Goal: Task Accomplishment & Management: Manage account settings

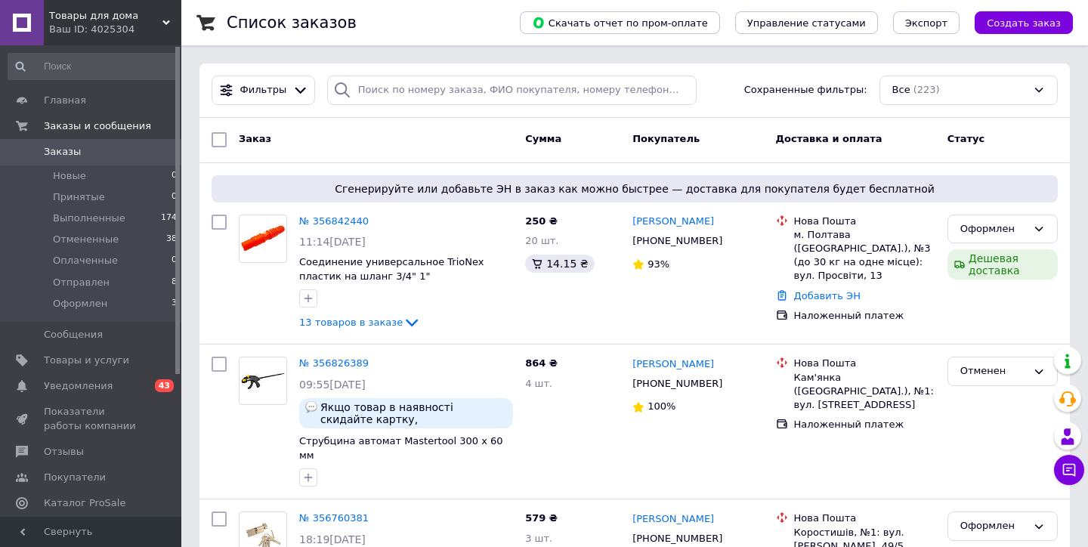
click at [156, 14] on span "Товары для дома" at bounding box center [105, 16] width 113 height 14
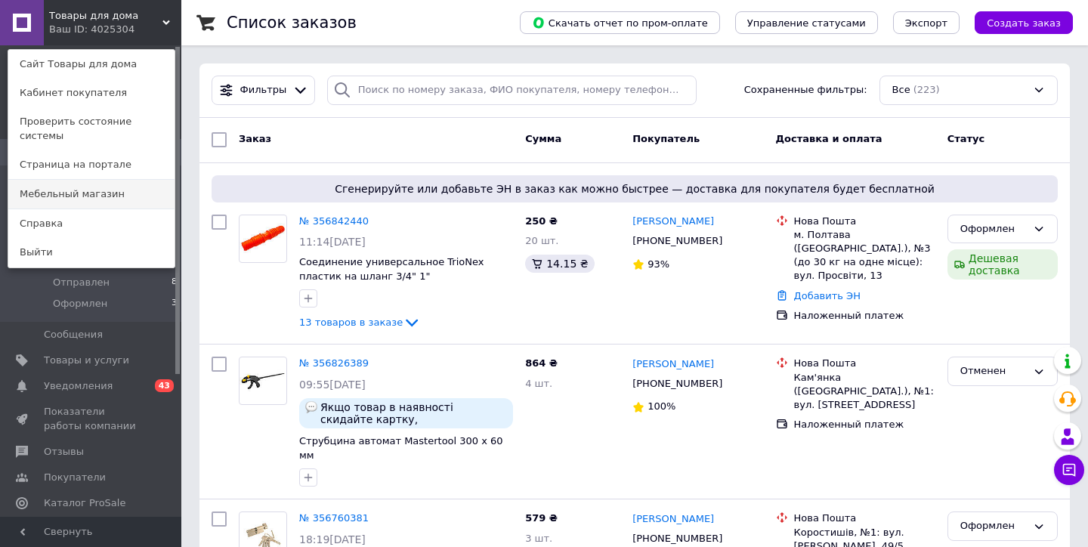
click at [82, 188] on link "Мебельный магазин" at bounding box center [91, 194] width 166 height 29
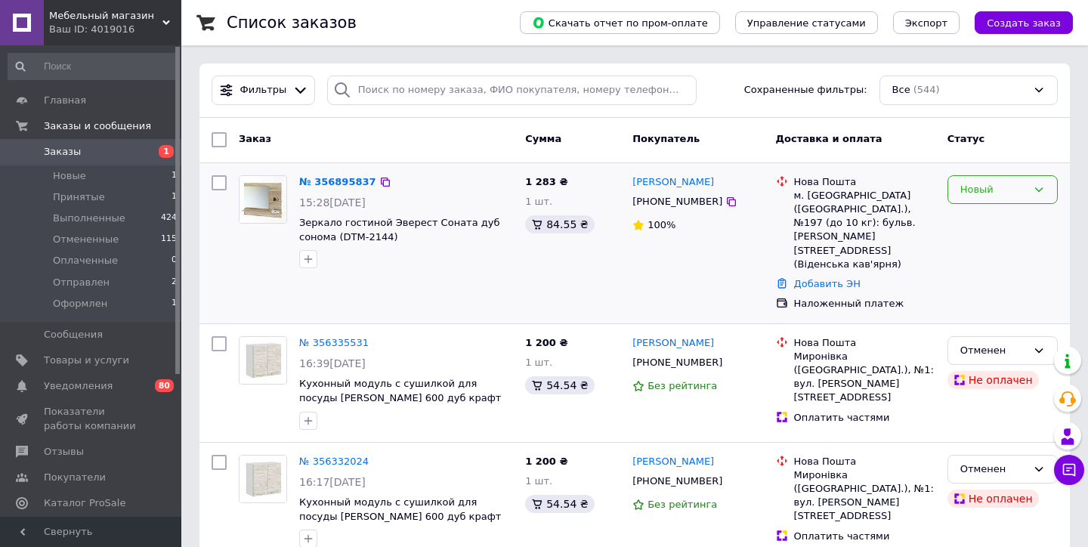
click at [988, 188] on div "Новый" at bounding box center [993, 190] width 66 height 16
click at [984, 221] on li "Принят" at bounding box center [1002, 221] width 109 height 28
click at [352, 178] on link "№ 356895837" at bounding box center [334, 181] width 70 height 11
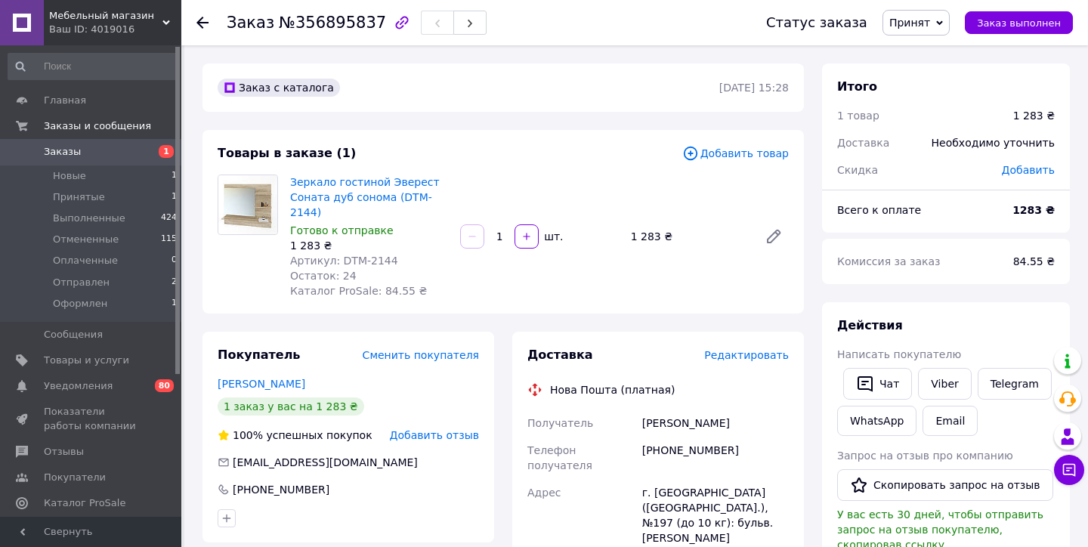
click at [574, 283] on div "Зеркало гостиной Эверест Соната дуб сонома (DTM-2144) Готово к отправке 1 283 ₴…" at bounding box center [539, 237] width 511 height 130
click at [535, 184] on div "Зеркало гостиной Эверест Соната дуб сонома (DTM-2144) Готово к отправке 1 283 ₴…" at bounding box center [539, 237] width 511 height 130
click at [66, 105] on span "Главная" at bounding box center [65, 101] width 42 height 14
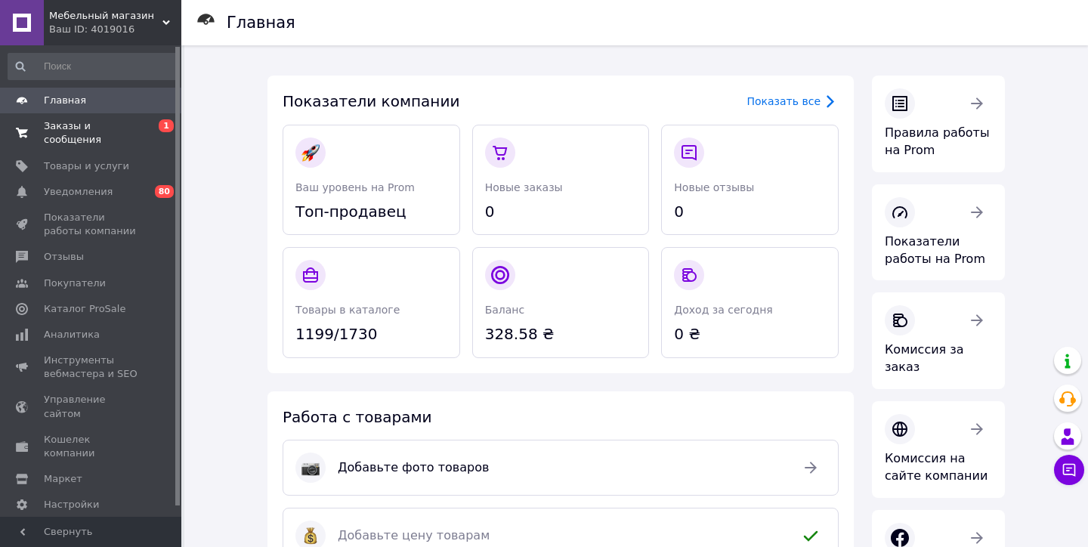
click at [57, 140] on span "Заказы и сообщения" at bounding box center [92, 132] width 96 height 27
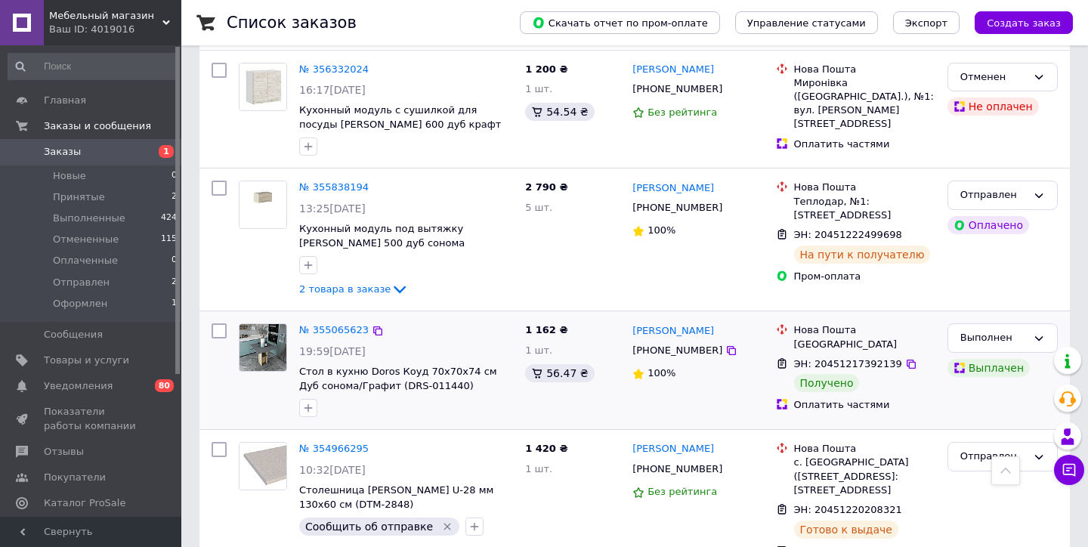
scroll to position [392, 0]
click at [146, 19] on span "Мебельный магазин" at bounding box center [105, 16] width 113 height 14
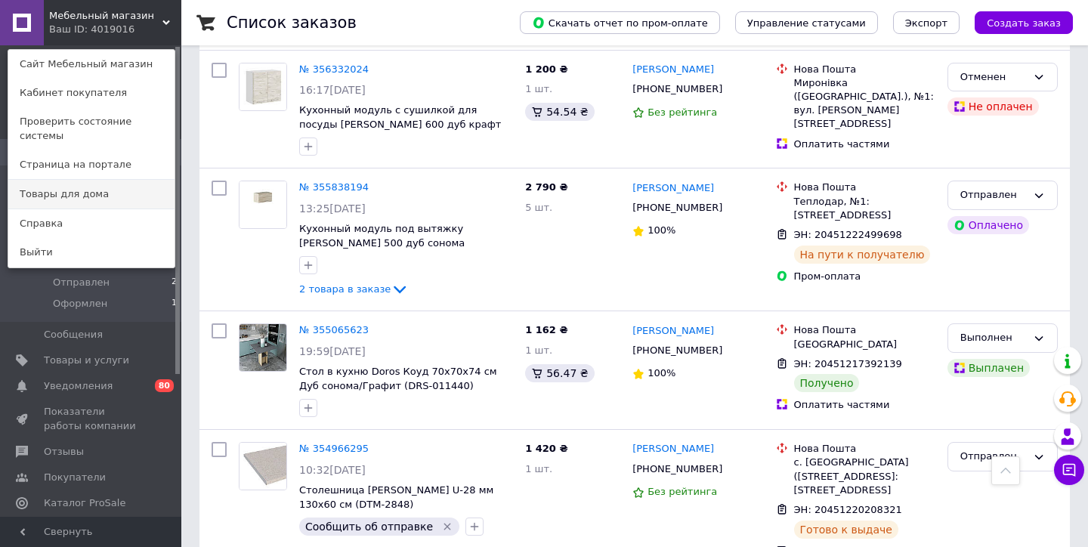
click at [97, 181] on link "Товары для дома" at bounding box center [91, 194] width 166 height 29
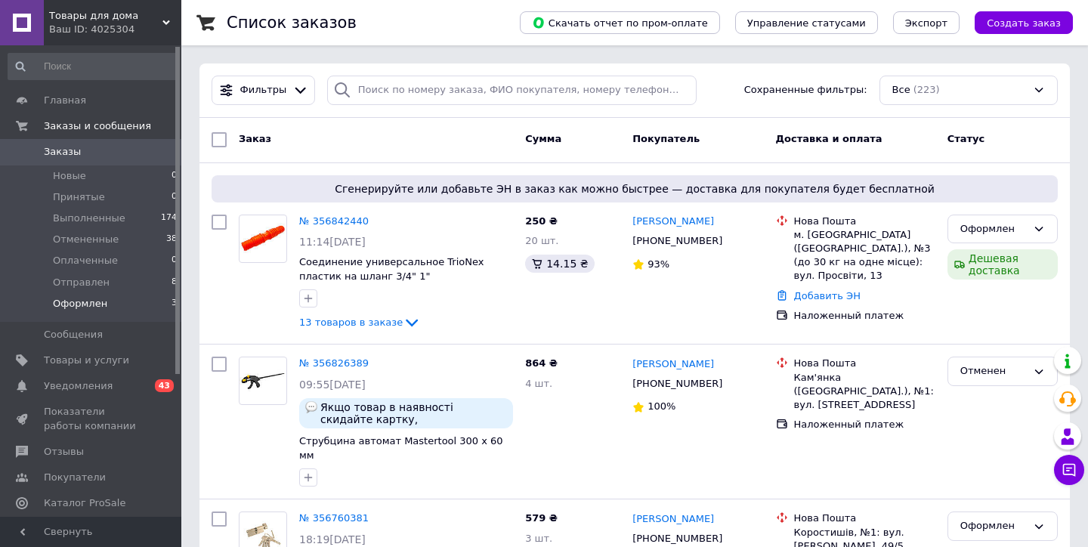
click at [67, 301] on span "Оформлен" at bounding box center [80, 304] width 54 height 14
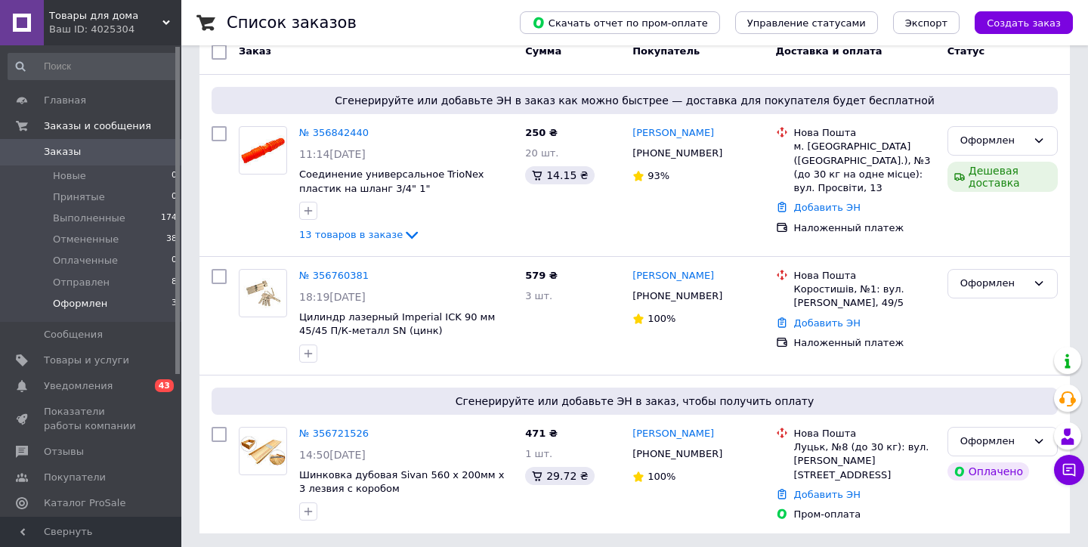
scroll to position [141, 0]
click at [816, 490] on link "Добавить ЭН" at bounding box center [827, 495] width 66 height 11
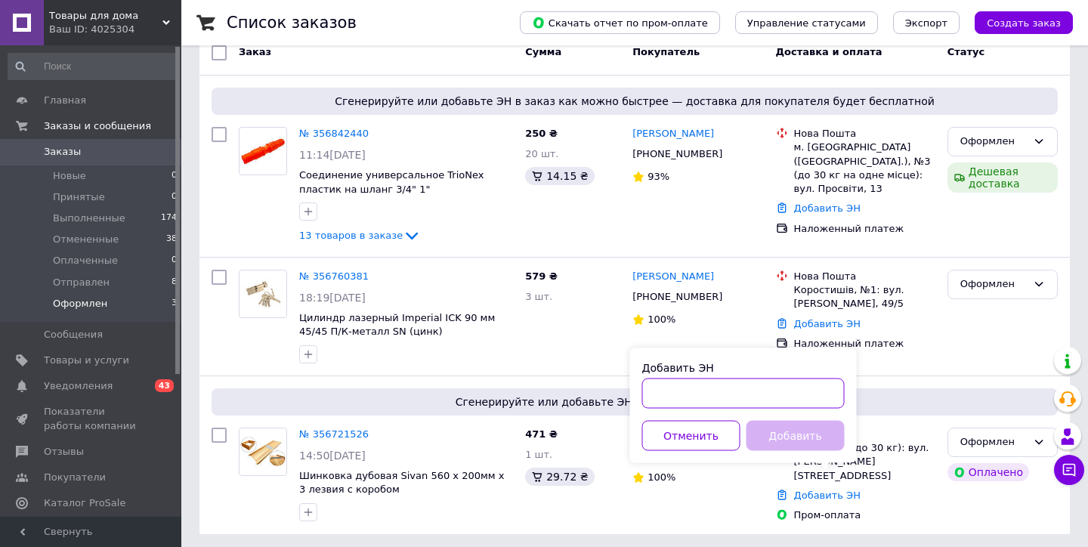
click at [684, 392] on input "Добавить ЭН" at bounding box center [743, 394] width 202 height 30
paste input "20451224897722"
type input "20451224897722"
click at [776, 435] on button "Добавить" at bounding box center [795, 436] width 98 height 30
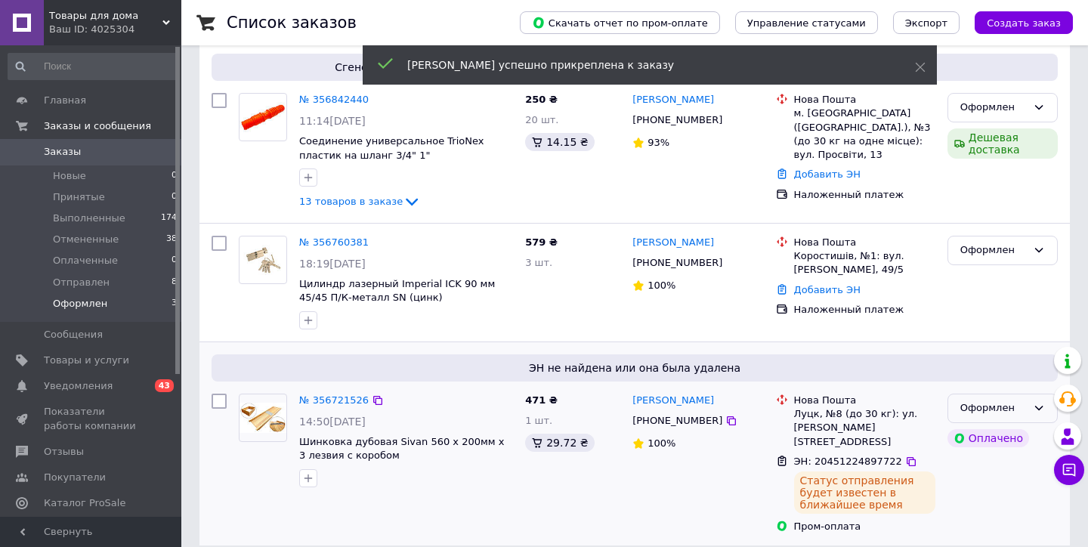
scroll to position [175, 0]
click at [1000, 406] on div "Оформлен" at bounding box center [993, 409] width 66 height 16
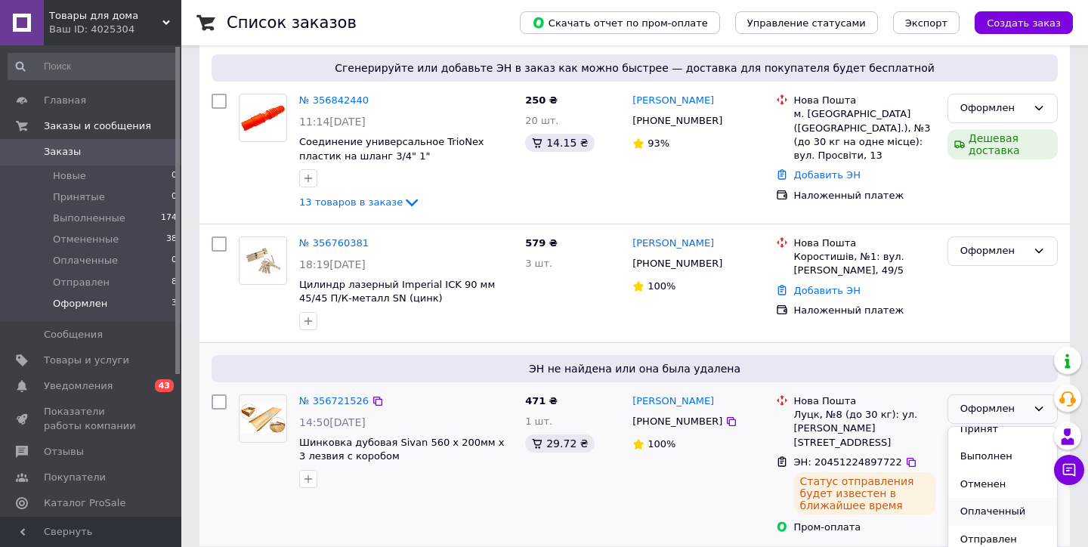
scroll to position [11, 0]
click at [996, 533] on li "Отправлен" at bounding box center [1002, 541] width 109 height 28
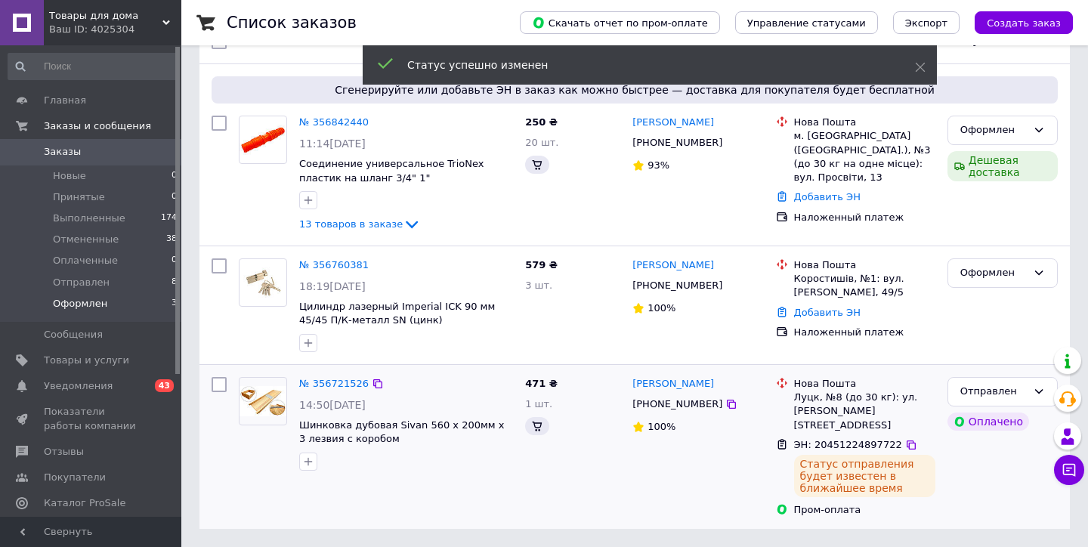
scroll to position [135, 0]
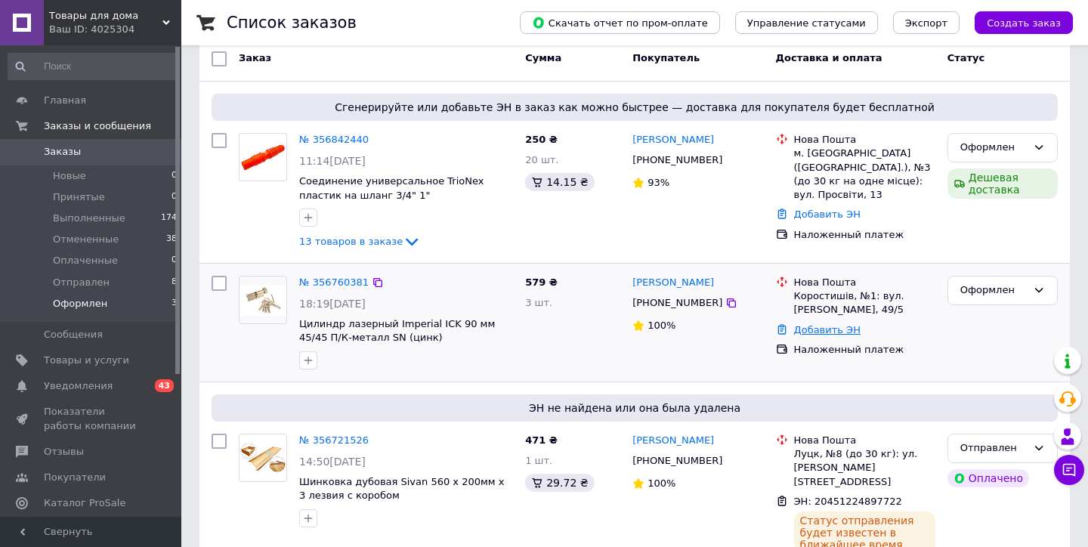
click at [828, 325] on link "Добавить ЭН" at bounding box center [827, 329] width 66 height 11
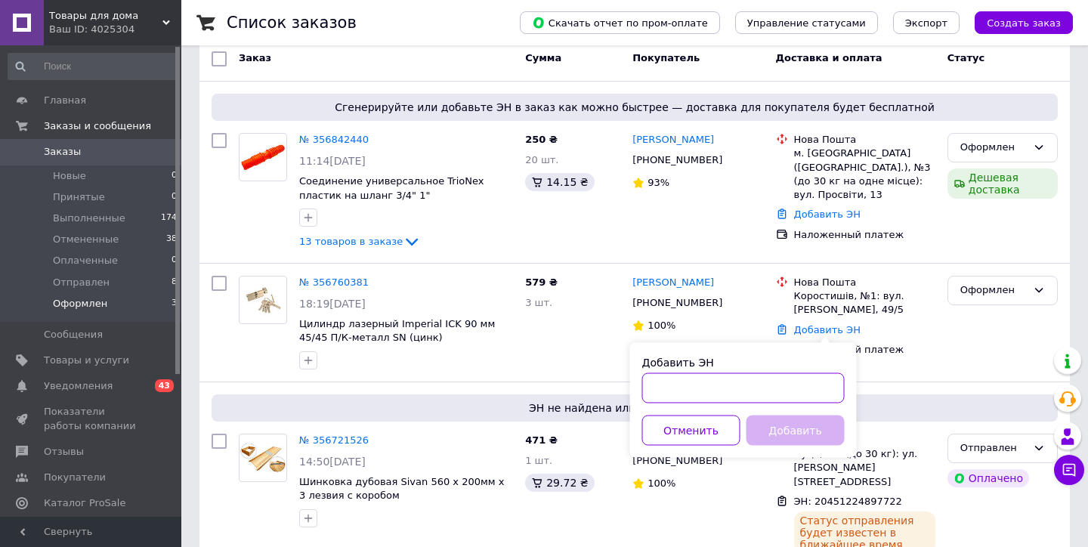
click at [765, 386] on input "Добавить ЭН" at bounding box center [743, 388] width 202 height 30
paste input "20451224835892"
type input "20451224835892"
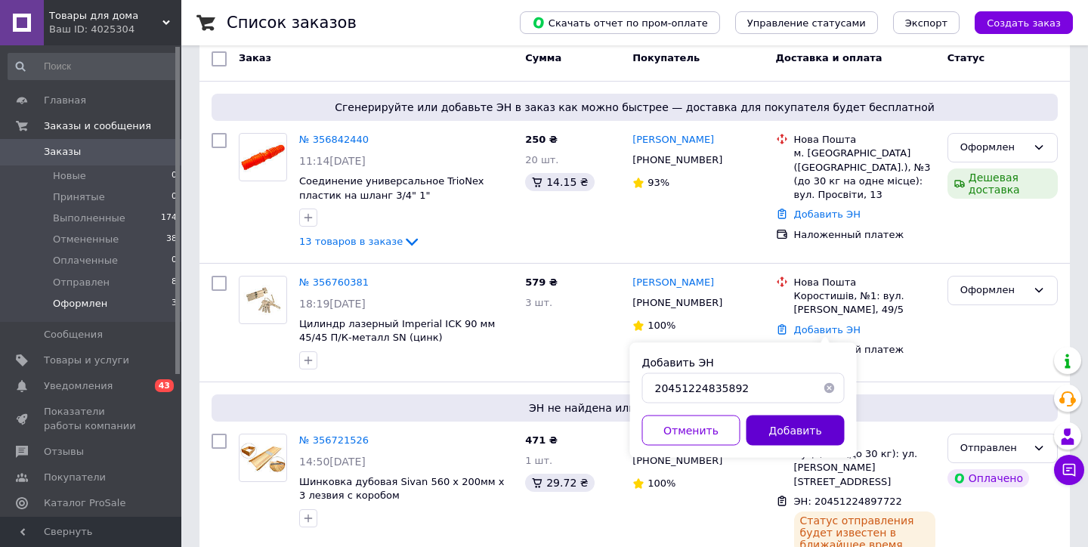
click at [809, 433] on button "Добавить" at bounding box center [795, 431] width 98 height 30
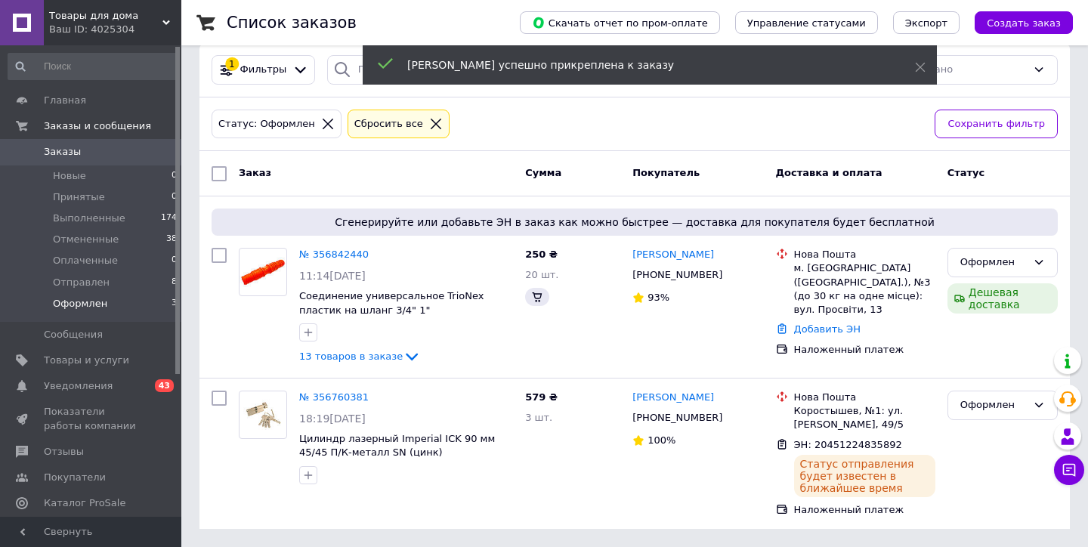
scroll to position [18, 0]
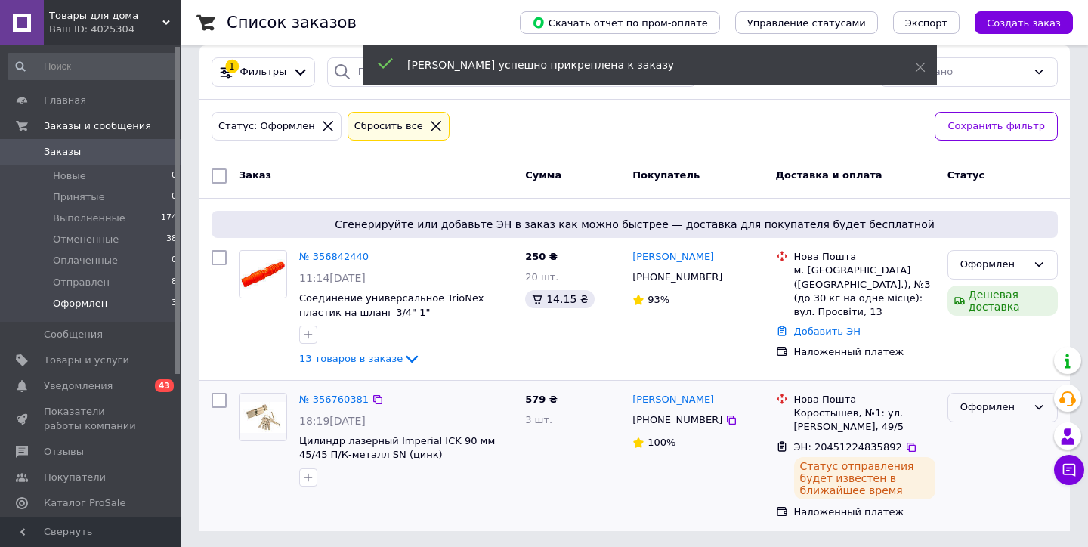
click at [980, 400] on div "Оформлен" at bounding box center [993, 408] width 66 height 16
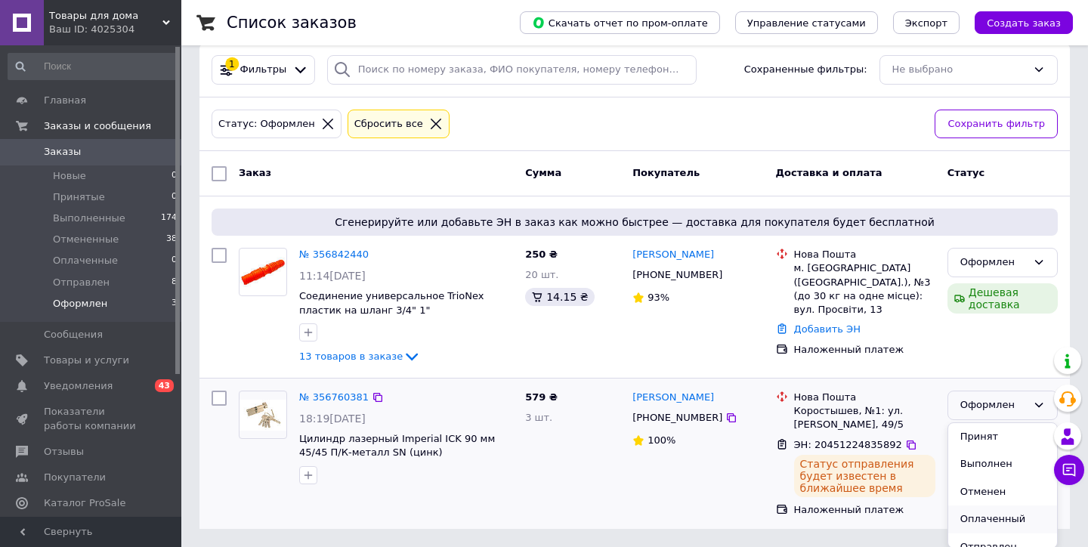
scroll to position [20, 0]
click at [980, 536] on li "Отправлен" at bounding box center [1002, 548] width 109 height 28
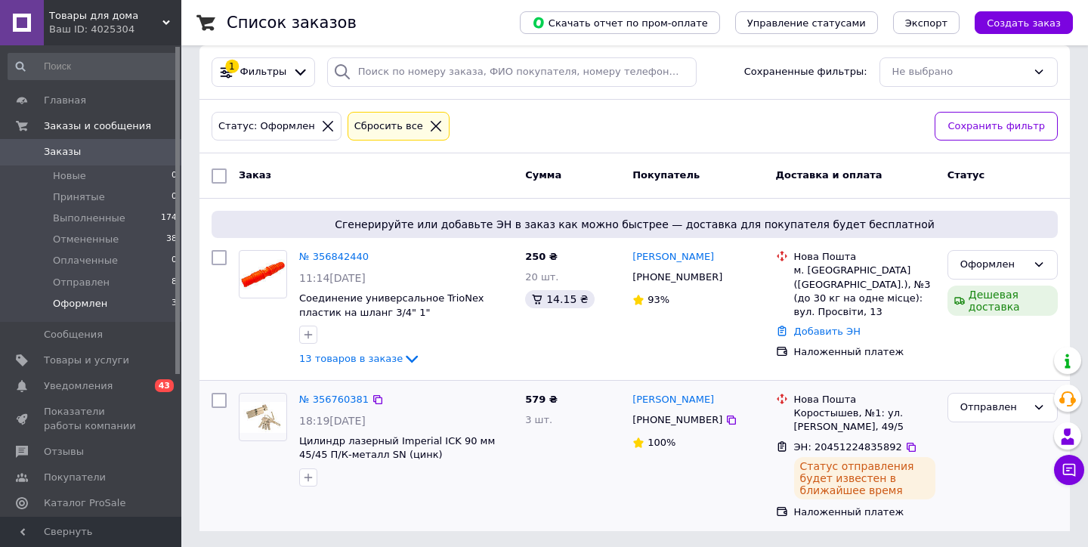
click at [106, 29] on div "Ваш ID: 4025304" at bounding box center [115, 30] width 132 height 14
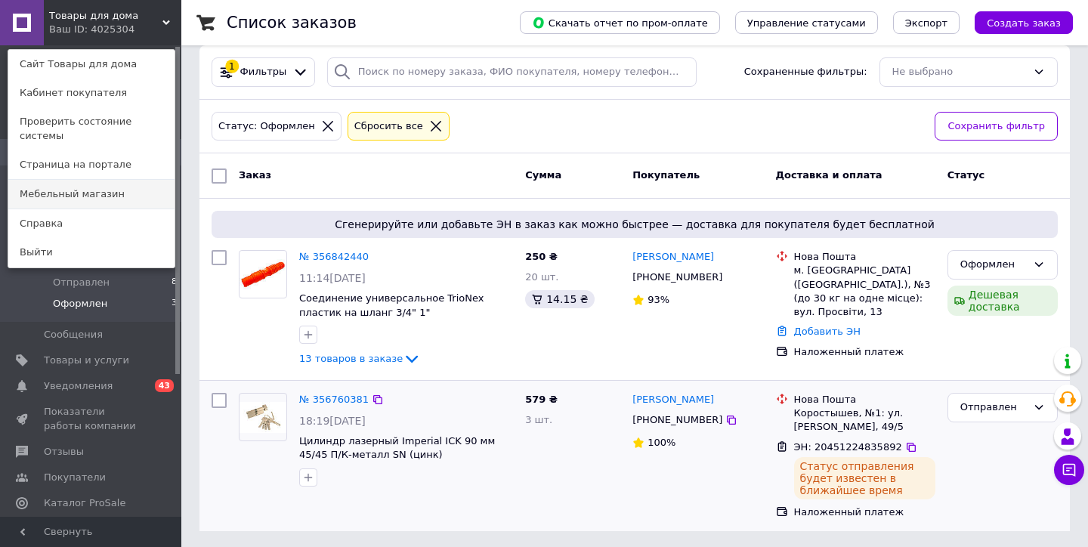
click at [64, 180] on link "Мебельный магазин" at bounding box center [91, 194] width 166 height 29
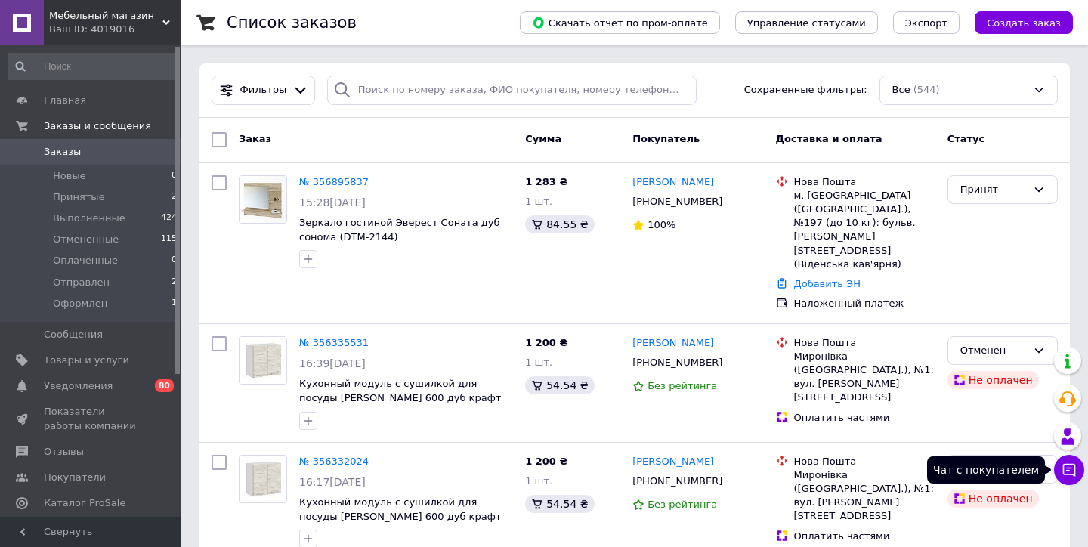
click at [1074, 471] on icon at bounding box center [1069, 470] width 13 height 13
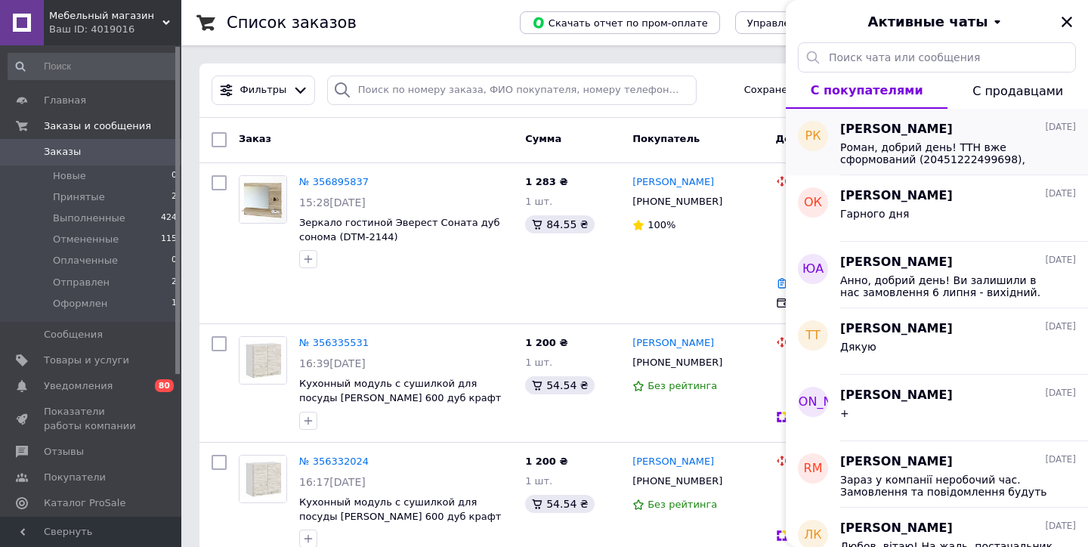
click at [938, 123] on span "[PERSON_NAME]" at bounding box center [896, 129] width 113 height 17
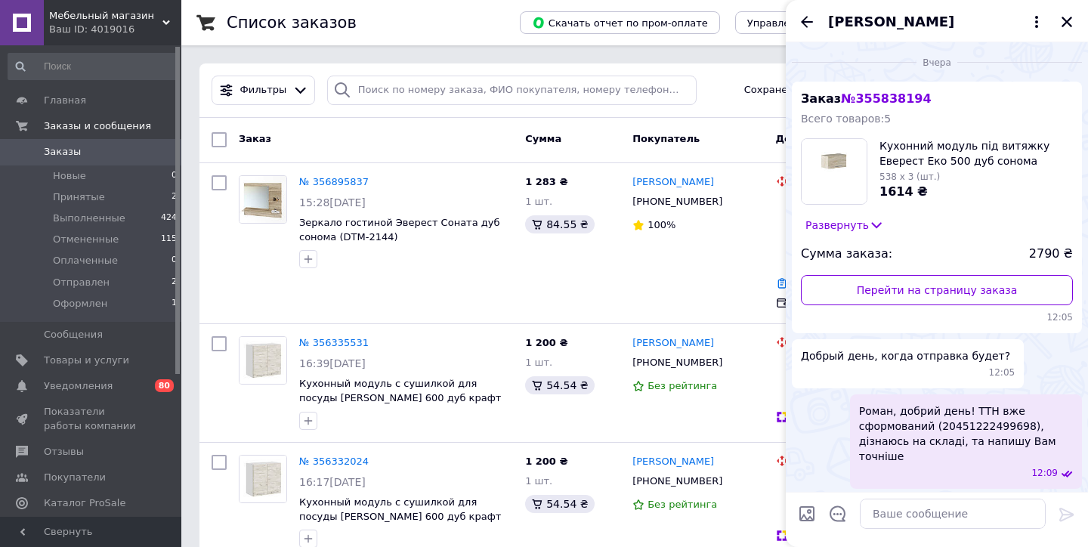
scroll to position [4, 0]
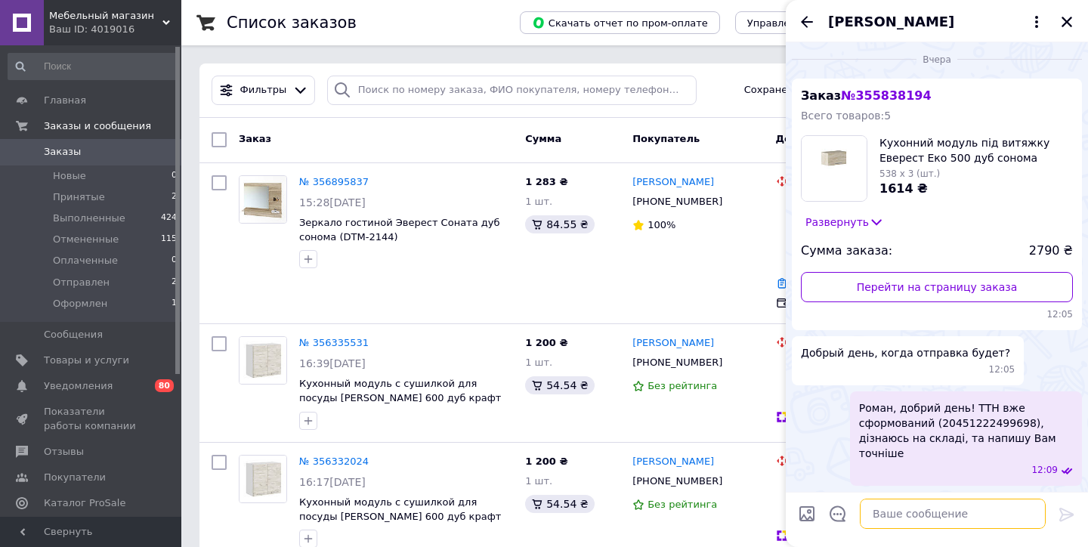
click at [899, 511] on textarea at bounding box center [953, 514] width 186 height 30
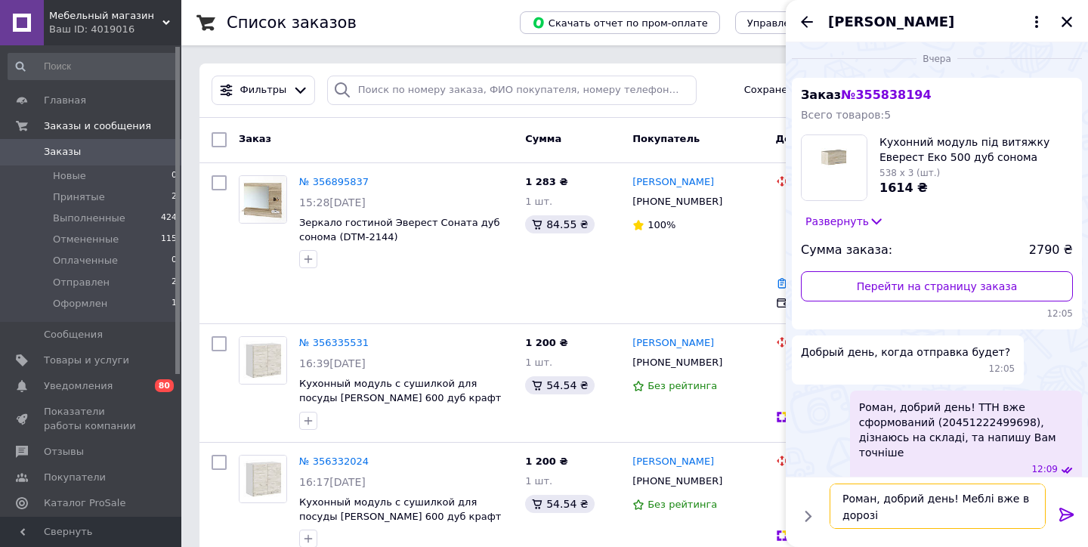
type textarea "Роман, добрий день! Меблі вже в дорозі."
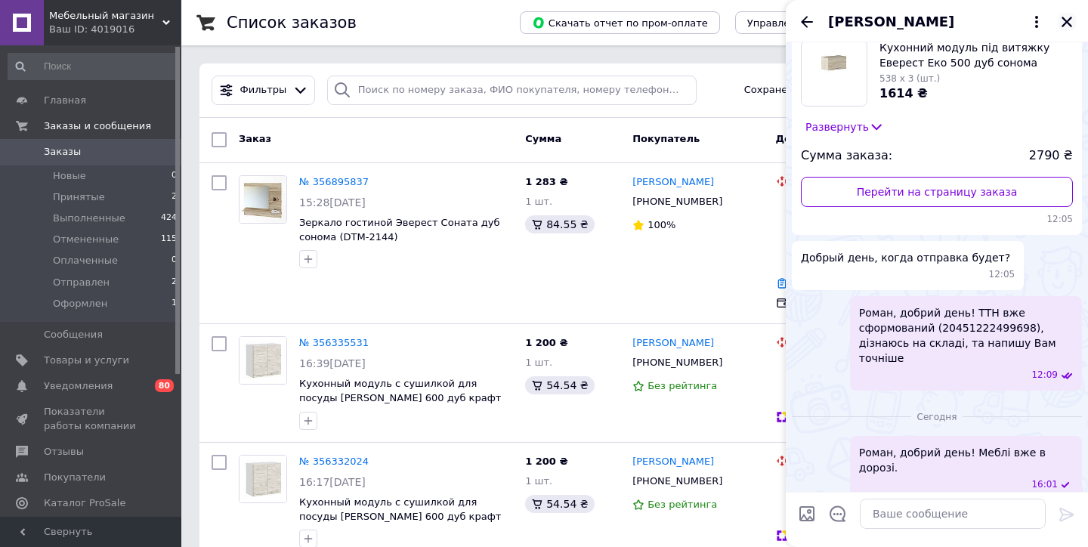
click at [1068, 23] on icon "Закрыть" at bounding box center [1067, 22] width 11 height 11
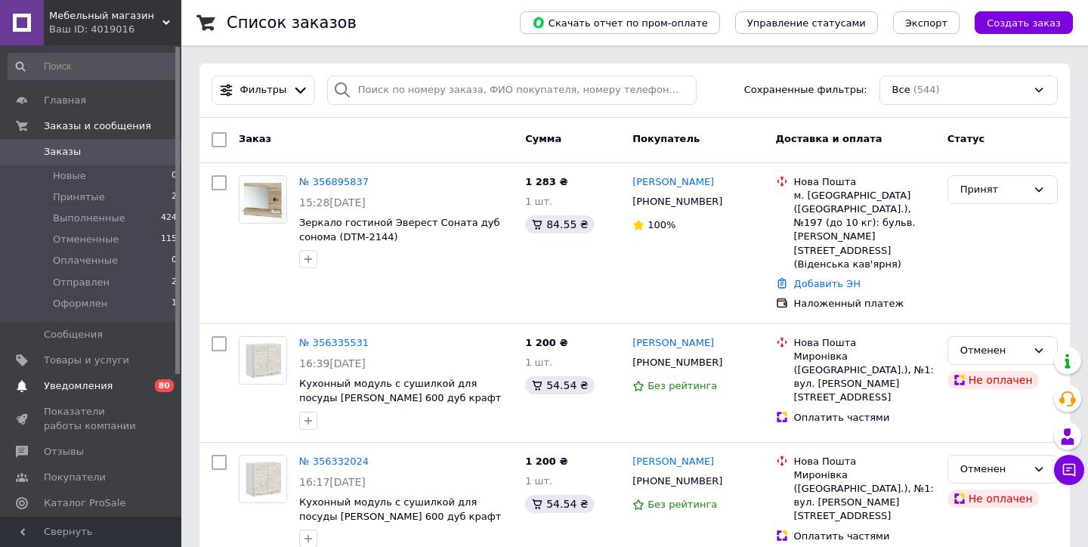
click at [74, 385] on span "Уведомления" at bounding box center [78, 386] width 69 height 14
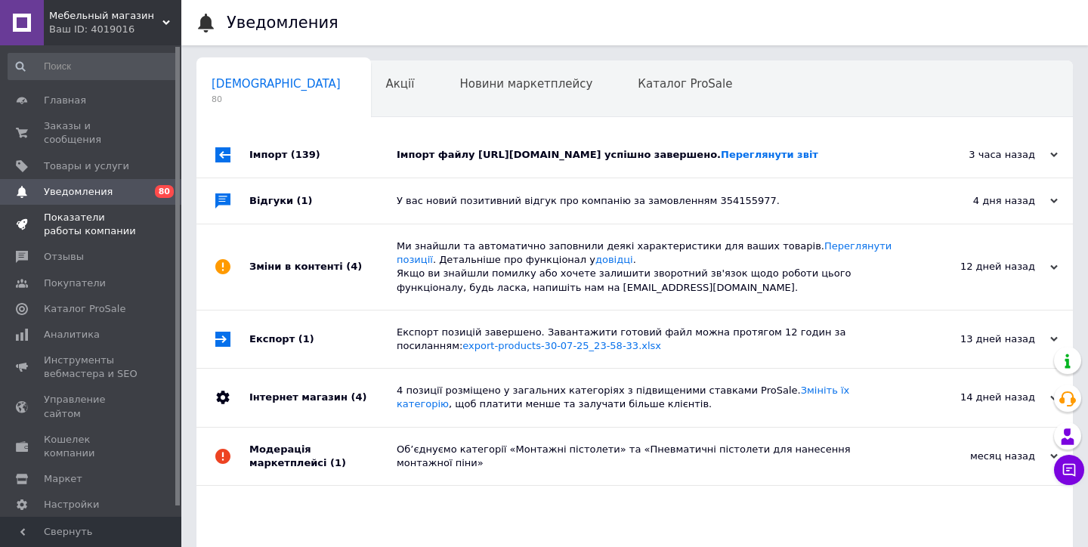
click at [71, 218] on span "Показатели работы компании" at bounding box center [92, 224] width 96 height 27
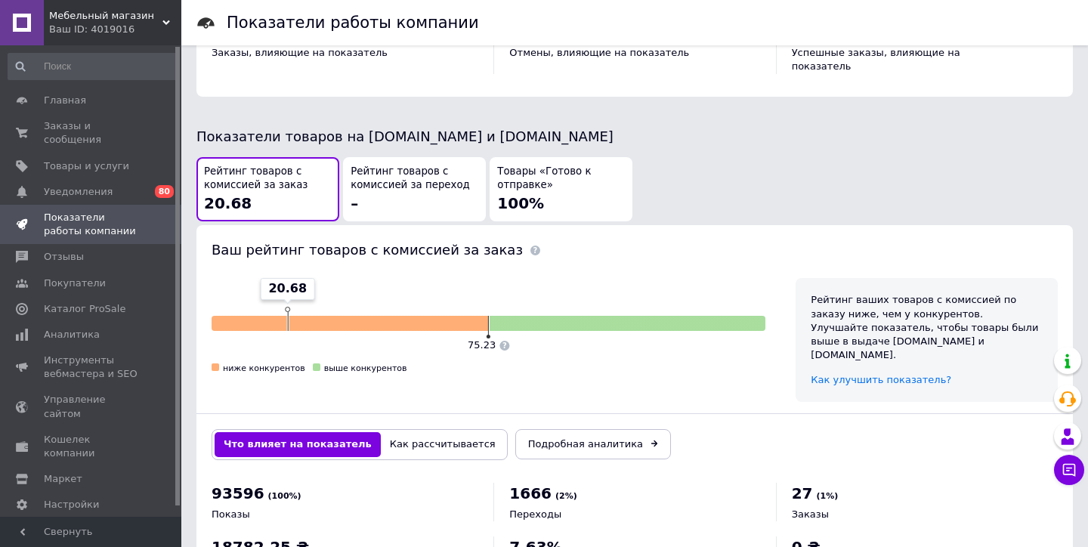
scroll to position [762, 0]
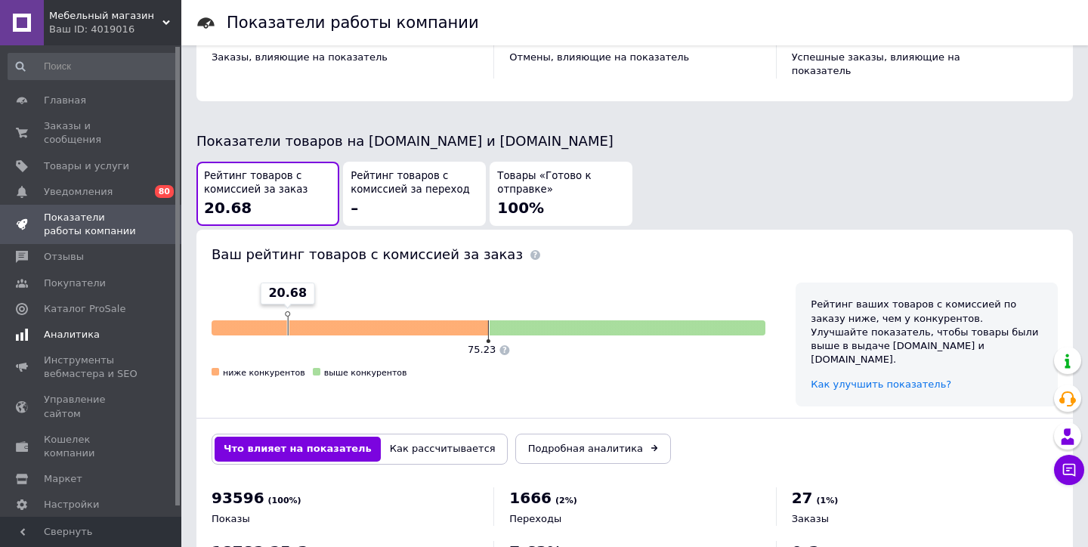
click at [70, 335] on span "Аналитика" at bounding box center [72, 335] width 56 height 14
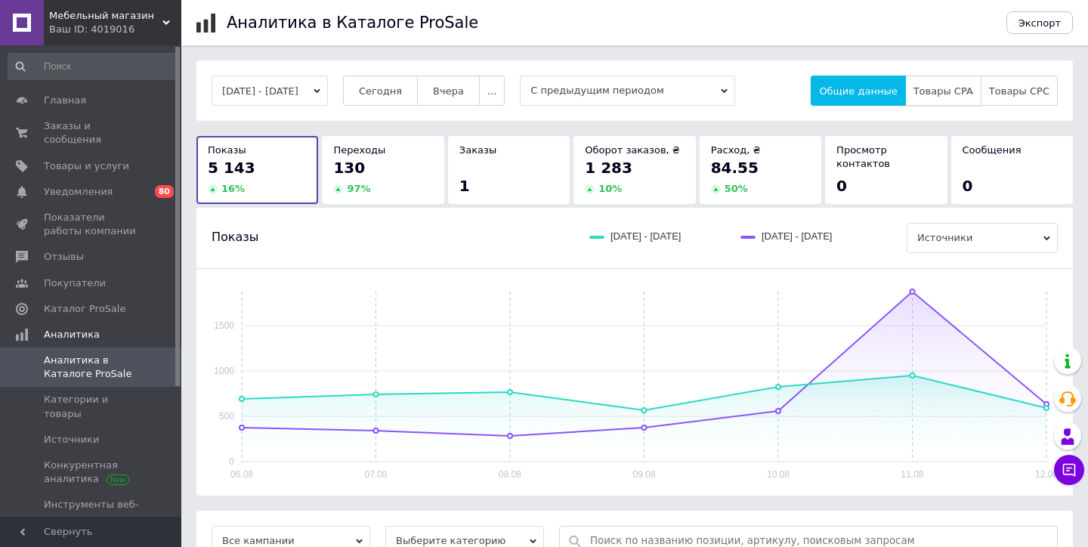
click at [953, 87] on span "Товары CPA" at bounding box center [943, 90] width 60 height 11
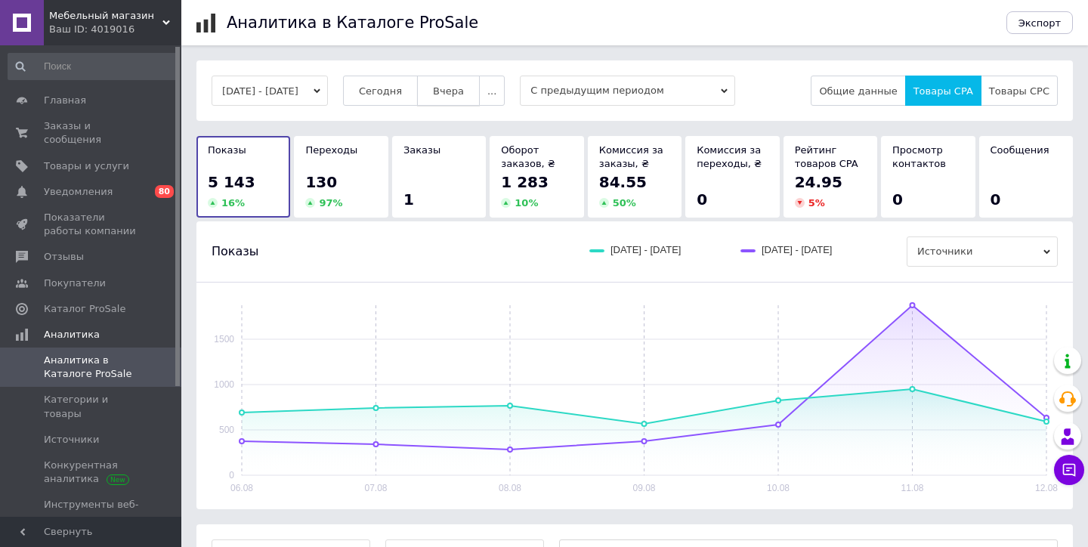
click at [464, 88] on span "Вчера" at bounding box center [448, 90] width 31 height 11
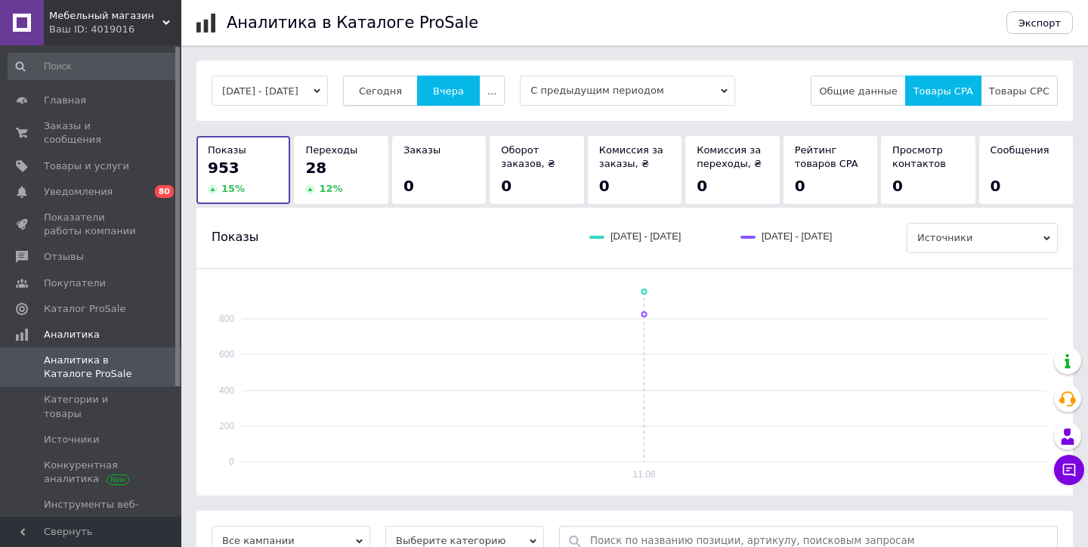
click at [402, 93] on span "Сегодня" at bounding box center [380, 90] width 43 height 11
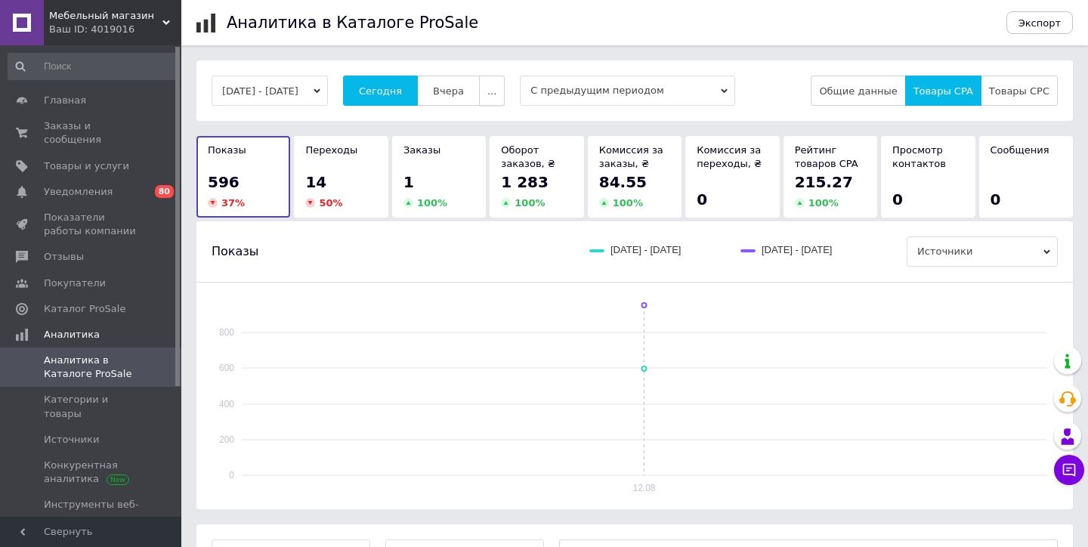
click at [496, 91] on span "..." at bounding box center [491, 90] width 9 height 11
click at [477, 125] on span "Месяц" at bounding box center [460, 120] width 32 height 11
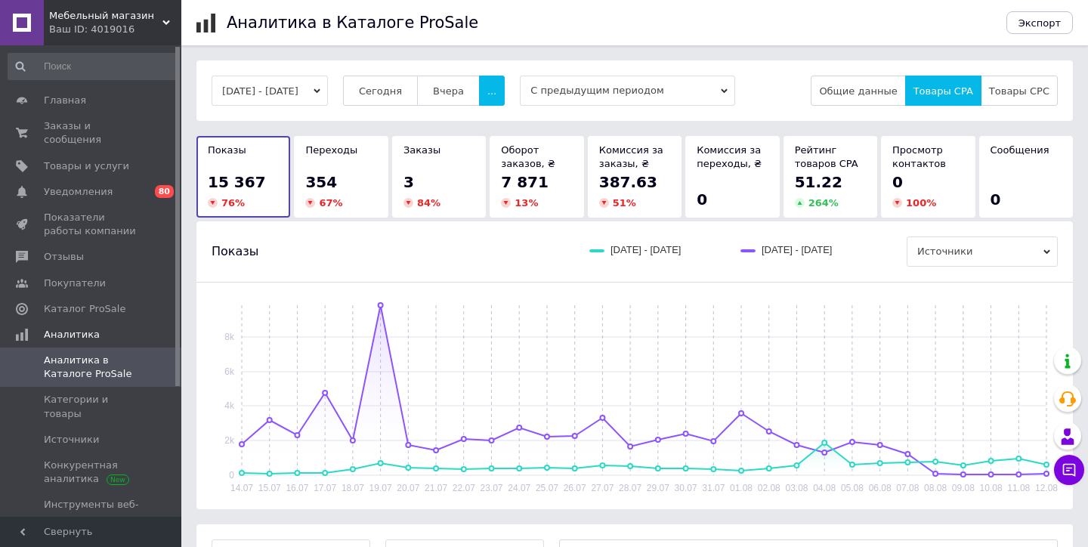
click at [727, 45] on div "Аналитика в Каталоге ProSale Экспорт 14.07.2025 - 12.08.2025 Сегодня Вчера ... …" at bounding box center [634, 366] width 907 height 733
click at [496, 90] on span "..." at bounding box center [491, 90] width 9 height 11
click at [489, 239] on span "60-10 дней" at bounding box center [459, 238] width 57 height 11
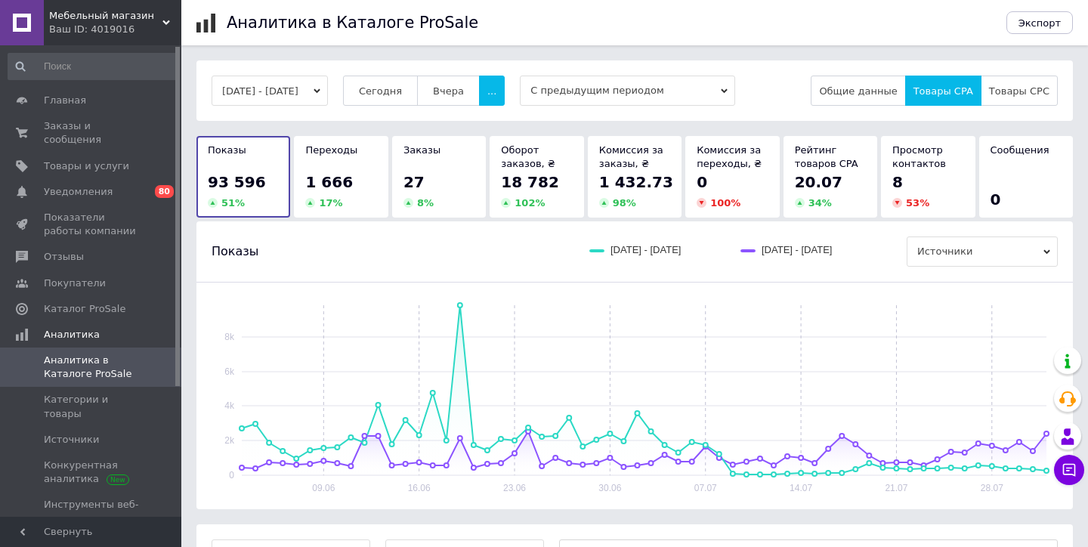
click at [694, 51] on div "Аналитика в Каталоге ProSale Экспорт 03.06.2025 - 01.08.2025 Сегодня Вчера ... …" at bounding box center [634, 432] width 907 height 864
click at [573, 24] on div "Аналитика в Каталоге ProSale" at bounding box center [609, 22] width 765 height 45
click at [75, 129] on span "Заказы и сообщения" at bounding box center [92, 132] width 96 height 27
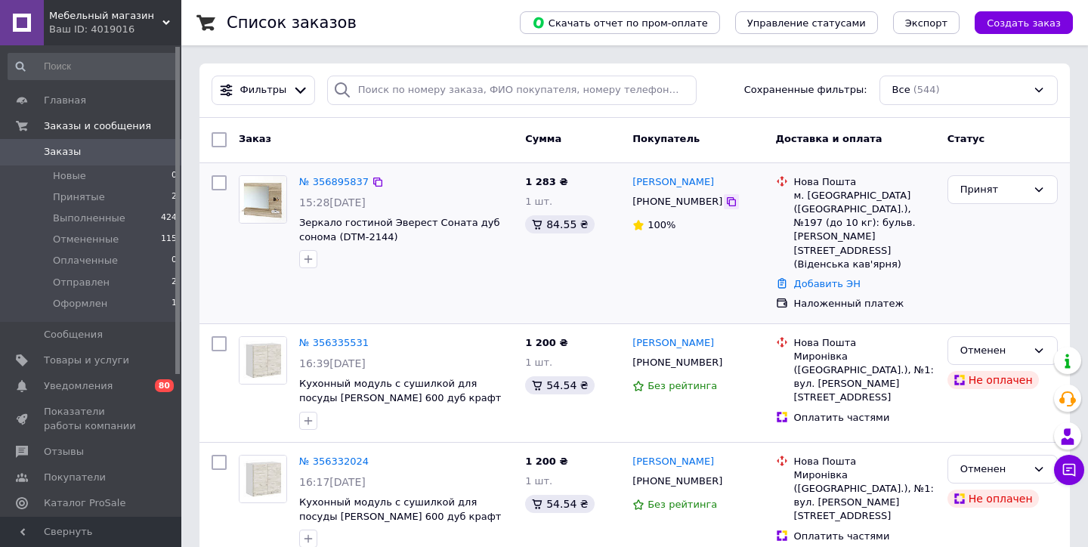
click at [725, 201] on icon at bounding box center [731, 202] width 12 height 12
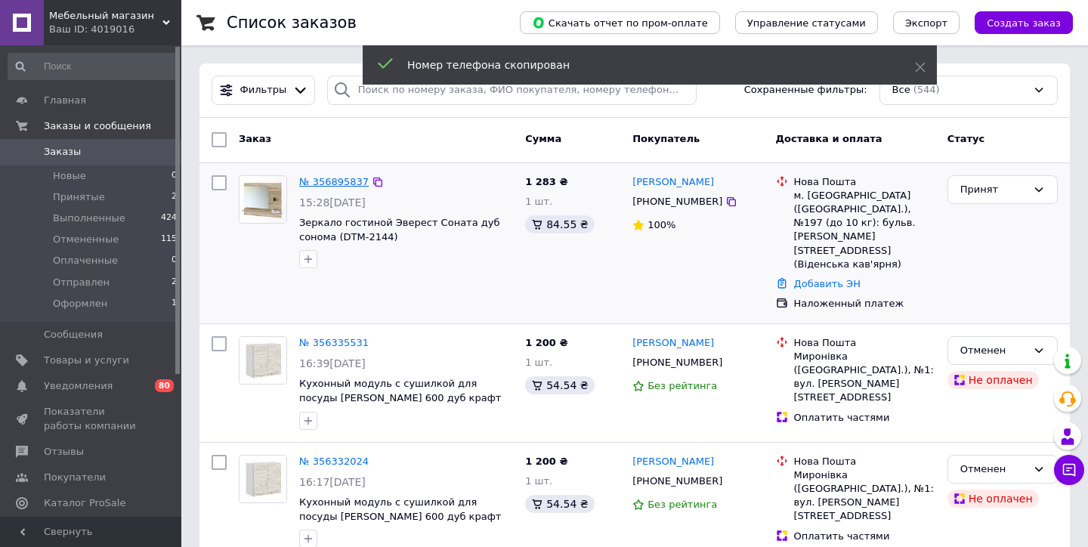
click at [324, 178] on link "№ 356895837" at bounding box center [334, 181] width 70 height 11
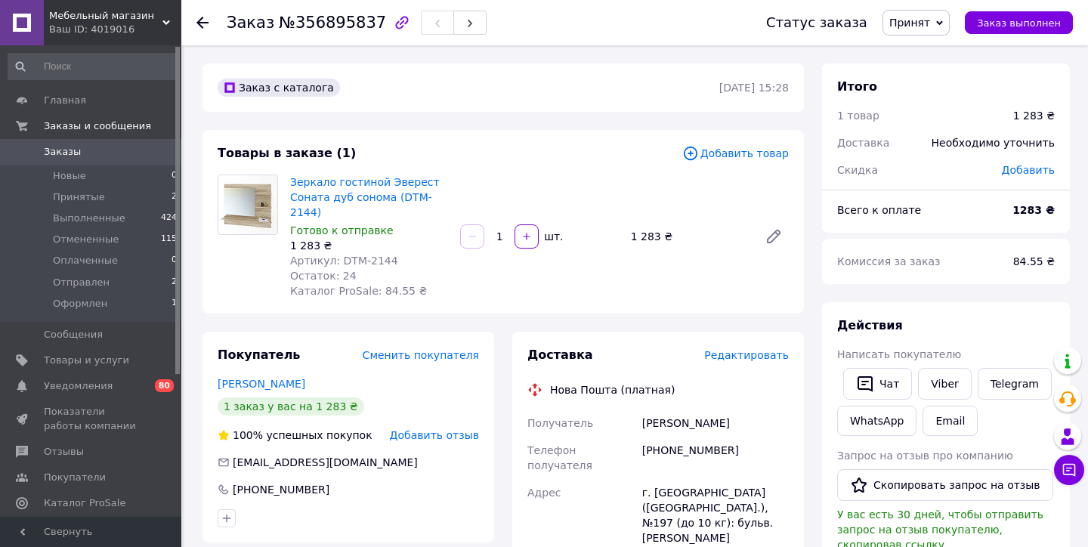
click at [551, 93] on div "Заказ с каталога" at bounding box center [467, 88] width 505 height 24
click at [92, 19] on span "Мебельный магазин" at bounding box center [105, 16] width 113 height 14
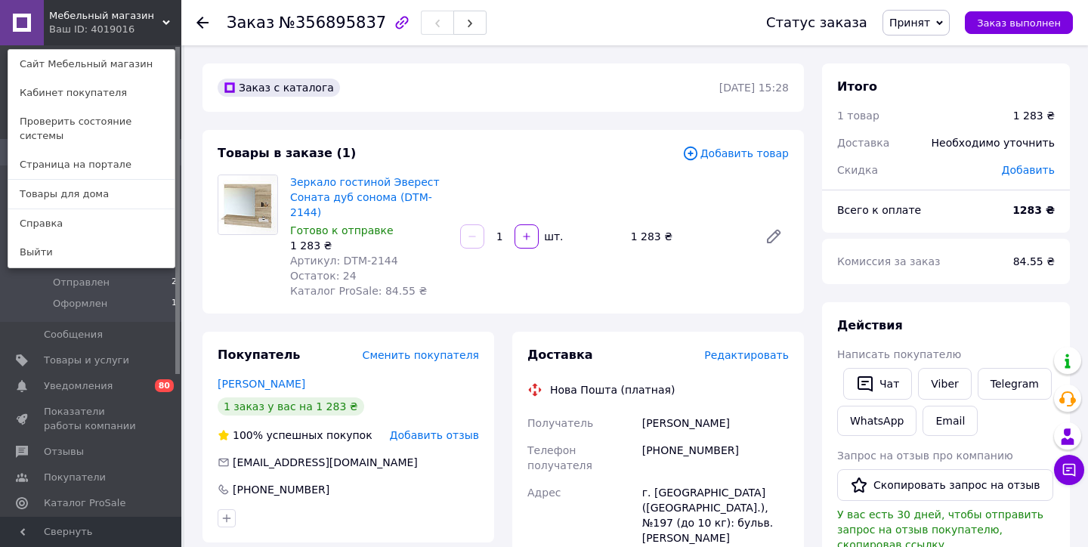
click at [131, 14] on span "Мебельный магазин" at bounding box center [105, 16] width 113 height 14
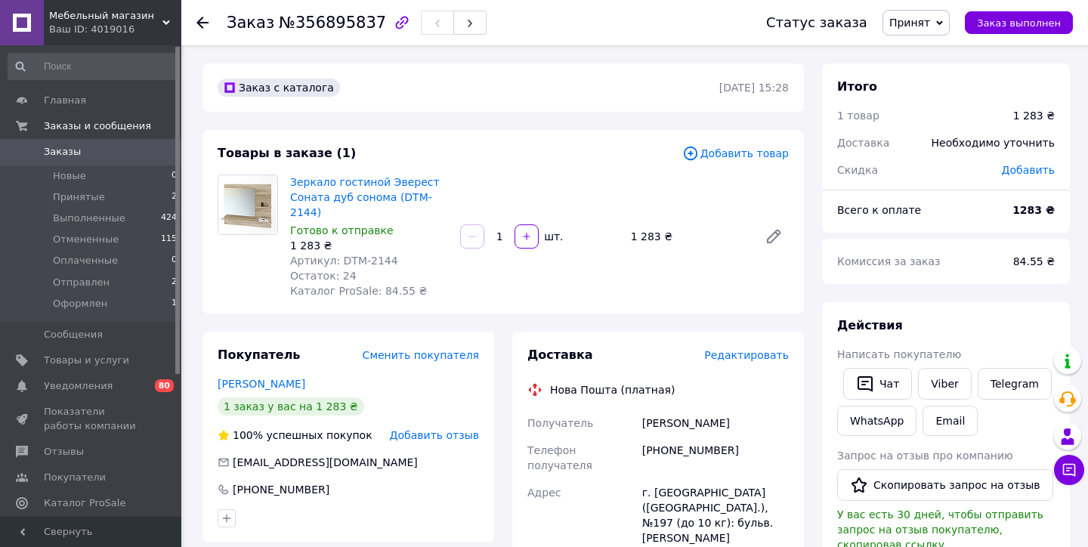
click at [60, 152] on span "Заказы" at bounding box center [62, 152] width 37 height 14
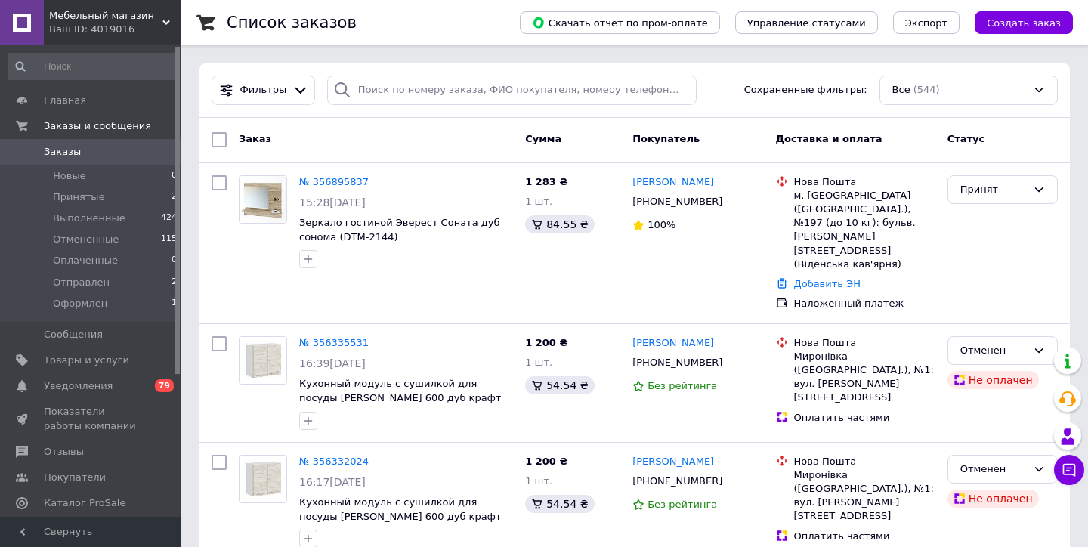
click at [159, 23] on div "Ваш ID: 4019016" at bounding box center [115, 30] width 132 height 14
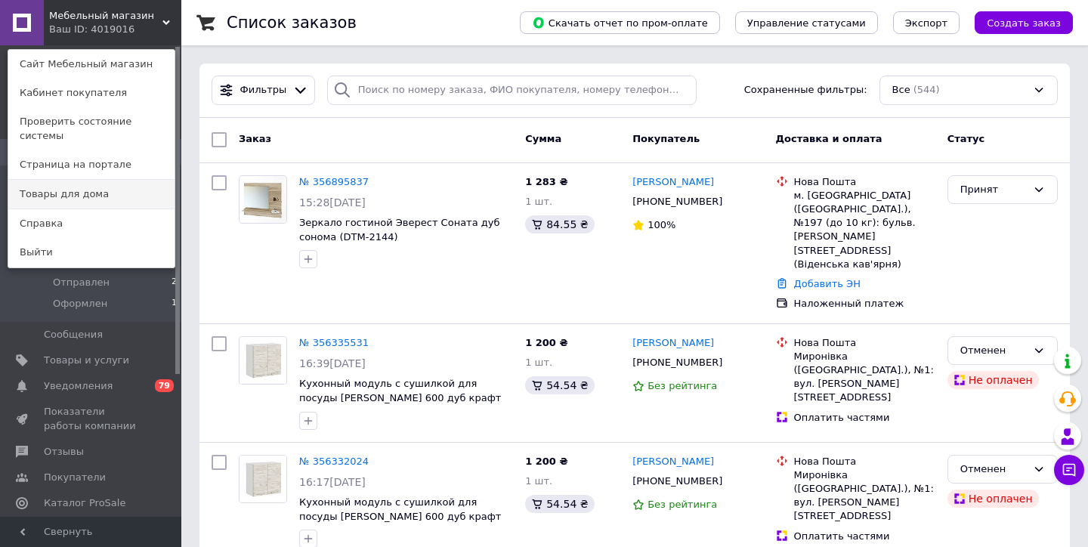
click at [101, 183] on link "Товары для дома" at bounding box center [91, 194] width 166 height 29
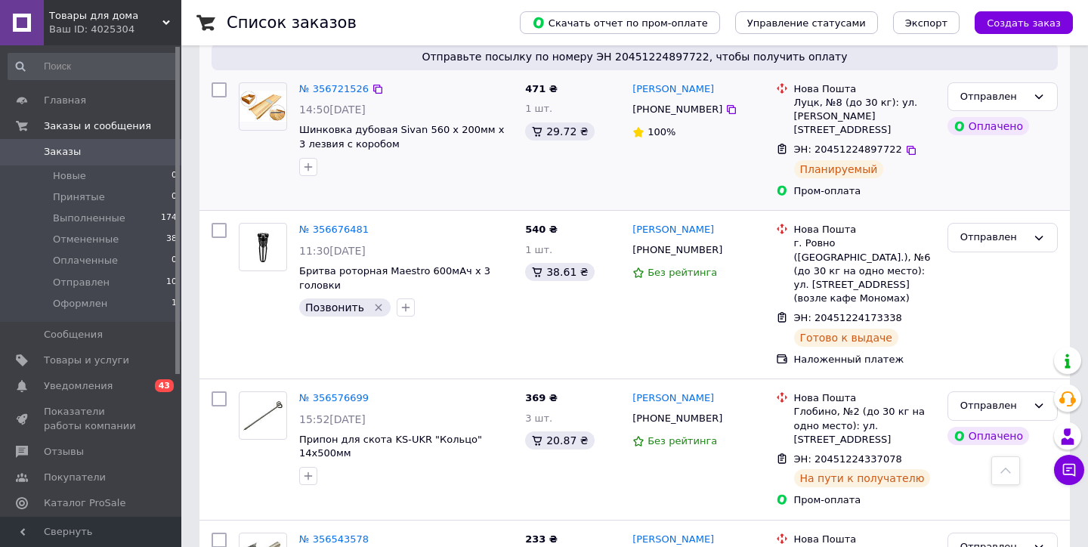
scroll to position [598, 0]
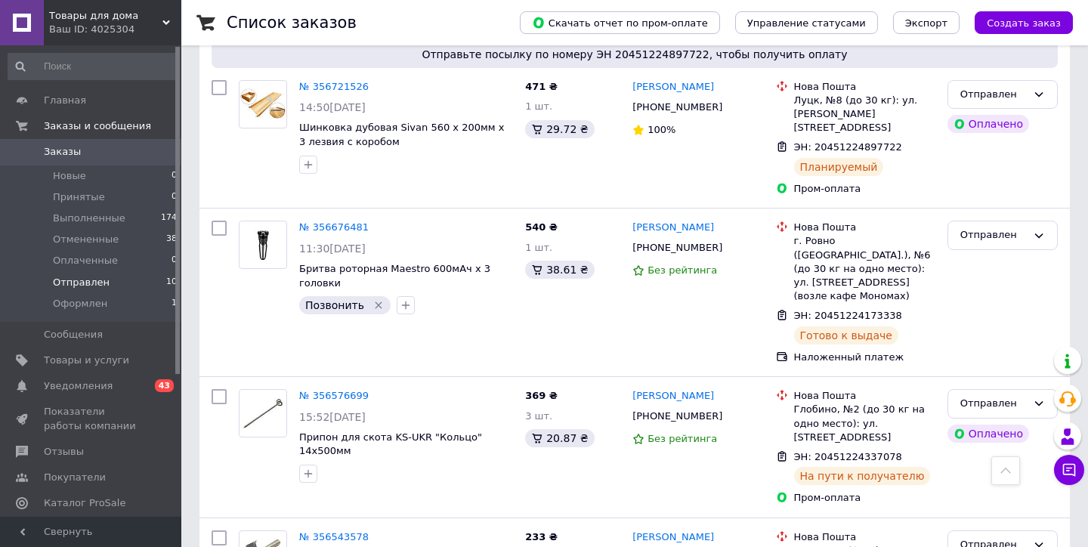
click at [85, 283] on span "Отправлен" at bounding box center [81, 283] width 57 height 14
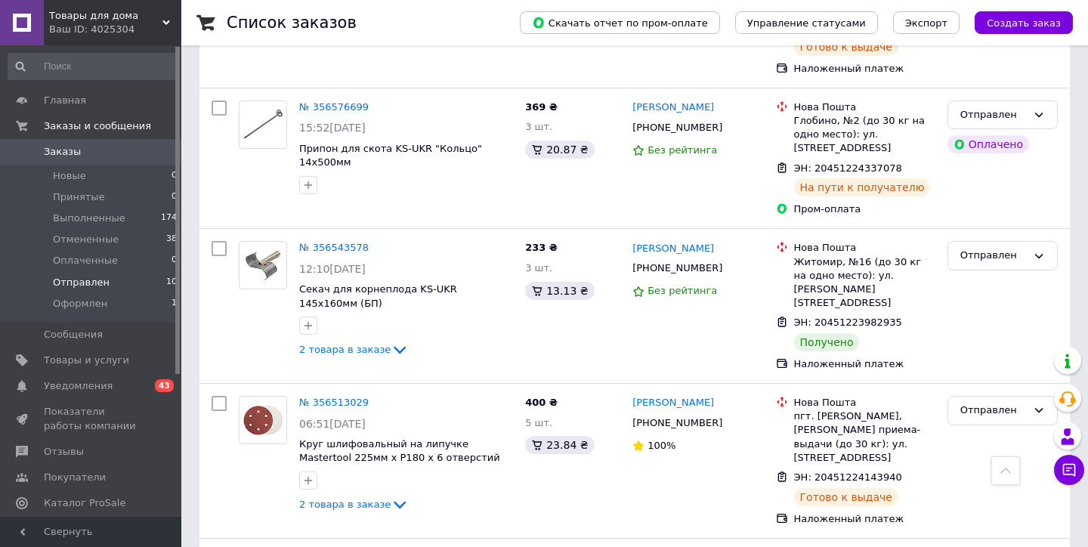
scroll to position [606, 0]
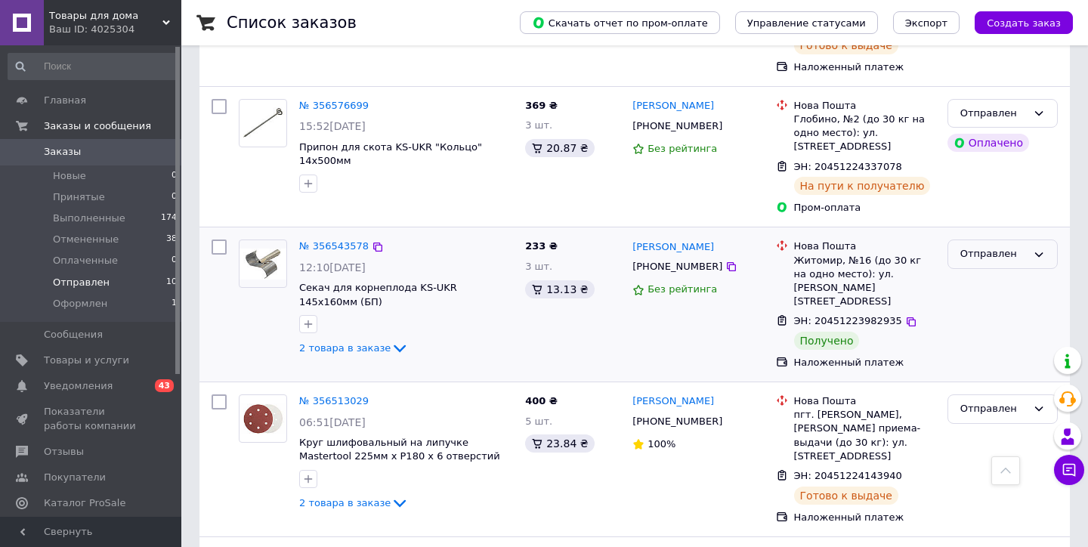
click at [1001, 246] on div "Отправлен" at bounding box center [993, 254] width 66 height 16
click at [982, 300] on li "Выполнен" at bounding box center [1002, 314] width 109 height 28
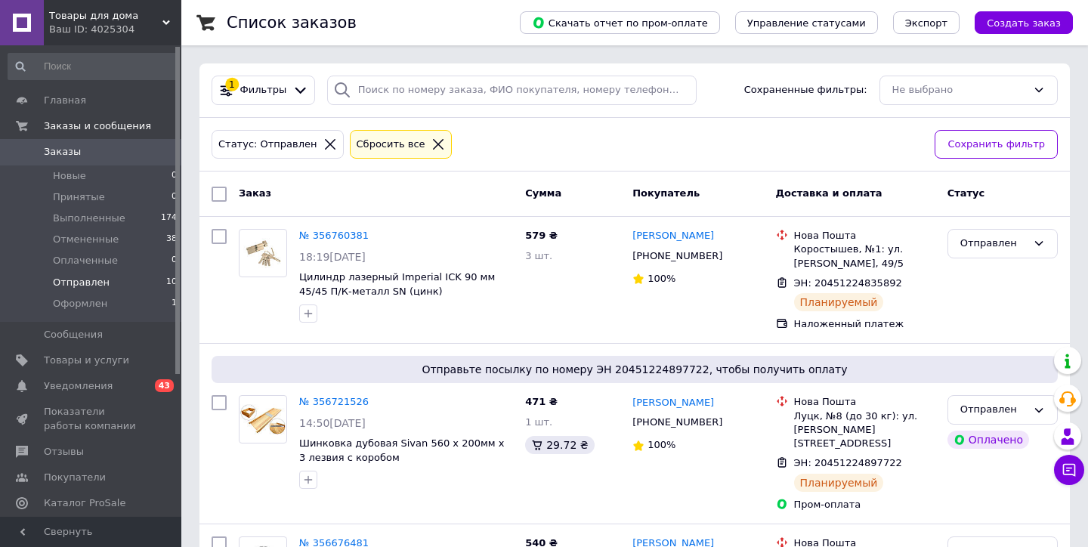
scroll to position [0, 0]
click at [433, 143] on icon at bounding box center [438, 144] width 11 height 11
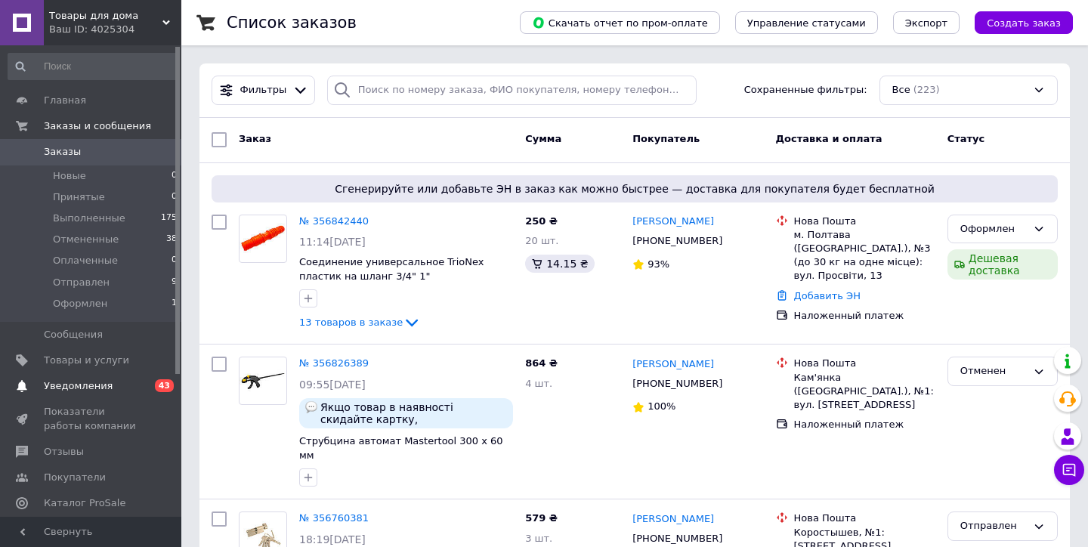
click at [87, 385] on span "Уведомления" at bounding box center [78, 386] width 69 height 14
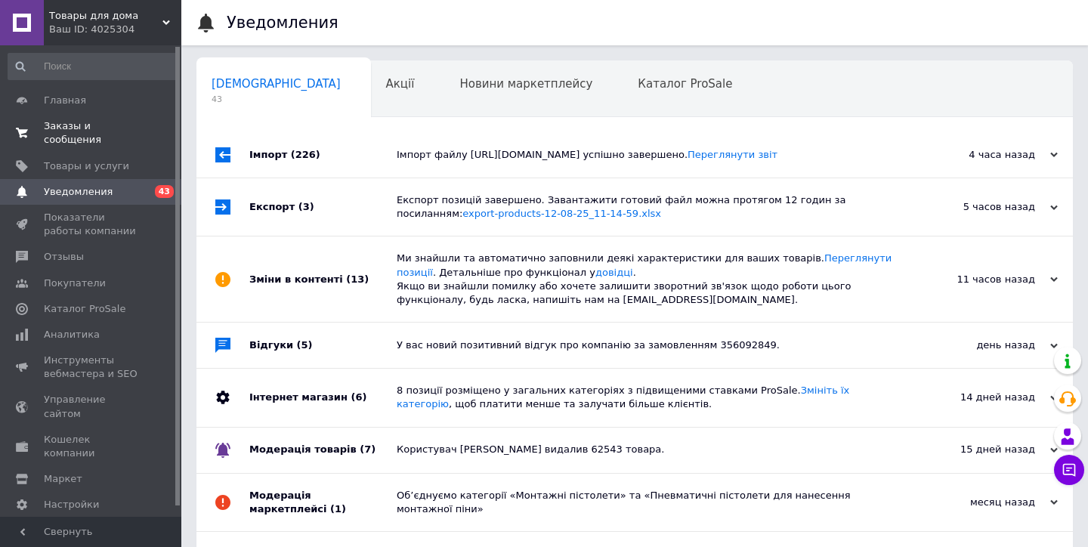
click at [70, 149] on link "Заказы и сообщения 0 0" at bounding box center [93, 132] width 186 height 39
